Goal: Task Accomplishment & Management: Complete application form

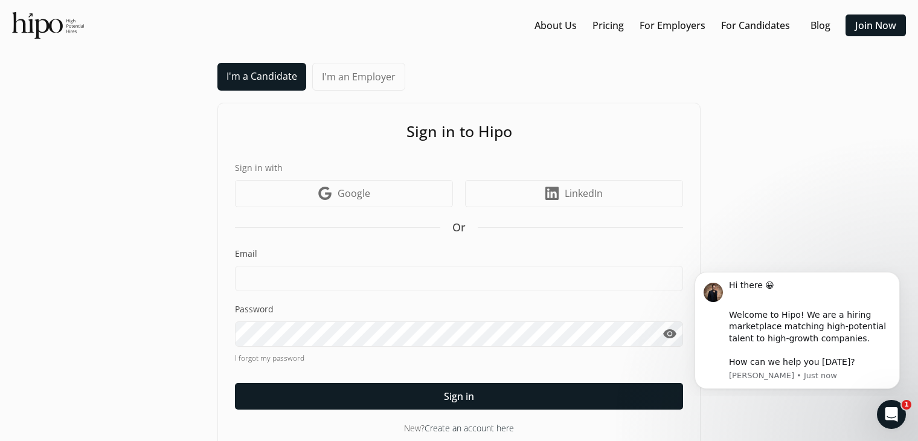
scroll to position [22, 0]
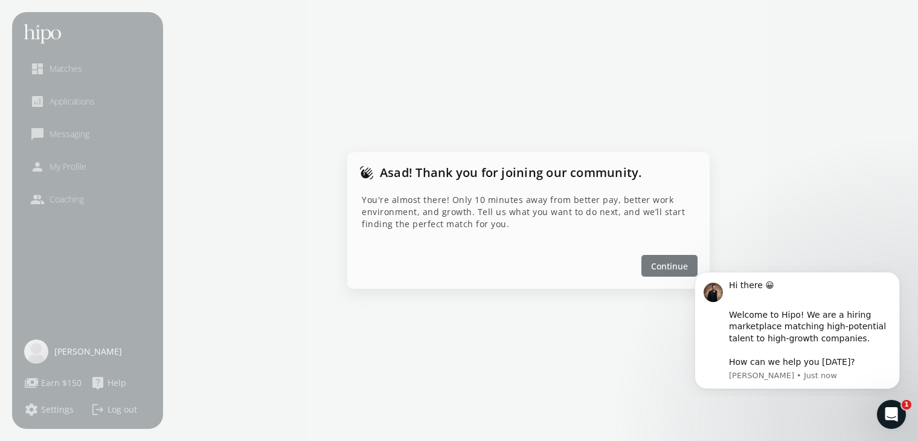
click at [676, 266] on span "Continue" at bounding box center [669, 266] width 37 height 13
